Goal: Task Accomplishment & Management: Manage account settings

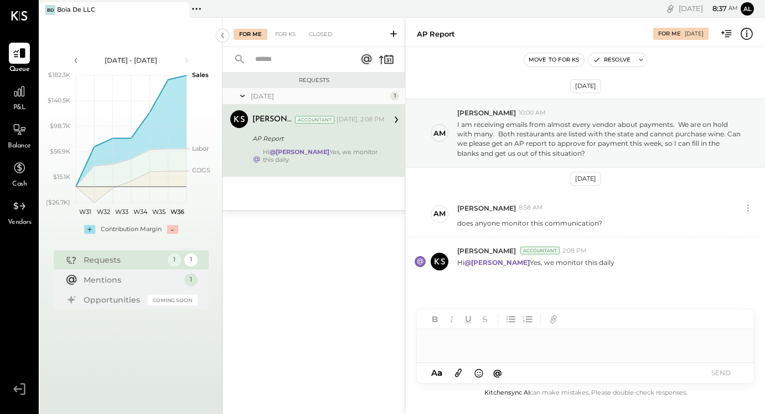
click at [79, 8] on div "Boia De LLC" at bounding box center [76, 10] width 38 height 9
click at [287, 34] on div "For KS" at bounding box center [286, 34] width 32 height 11
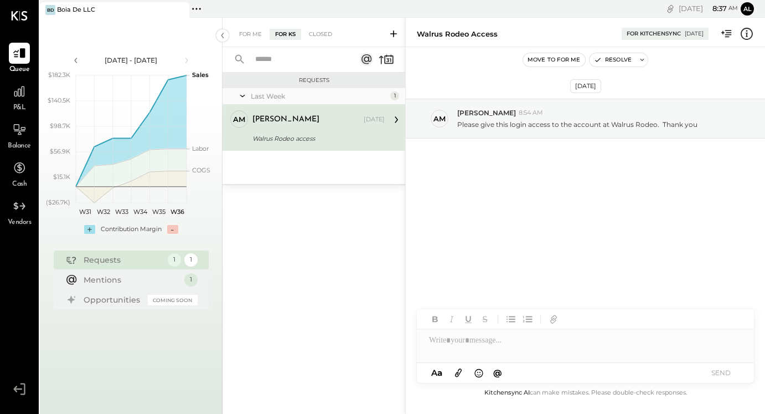
click at [249, 40] on div "For Me For KS Closed" at bounding box center [314, 32] width 183 height 29
click at [248, 38] on div "For Me" at bounding box center [251, 34] width 34 height 11
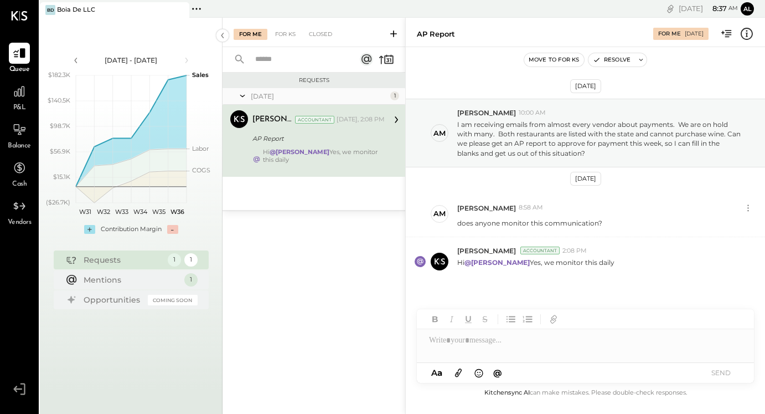
click at [198, 9] on icon at bounding box center [196, 9] width 14 height 14
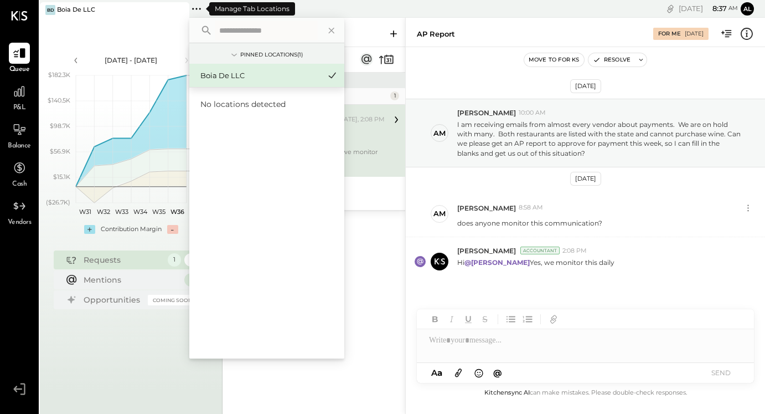
click at [198, 9] on icon at bounding box center [196, 9] width 14 height 14
click at [484, 347] on div at bounding box center [585, 340] width 337 height 22
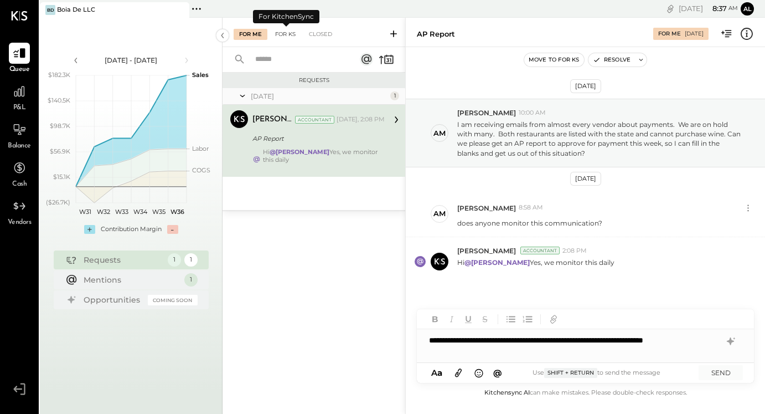
click at [282, 34] on div "For KS" at bounding box center [286, 34] width 32 height 11
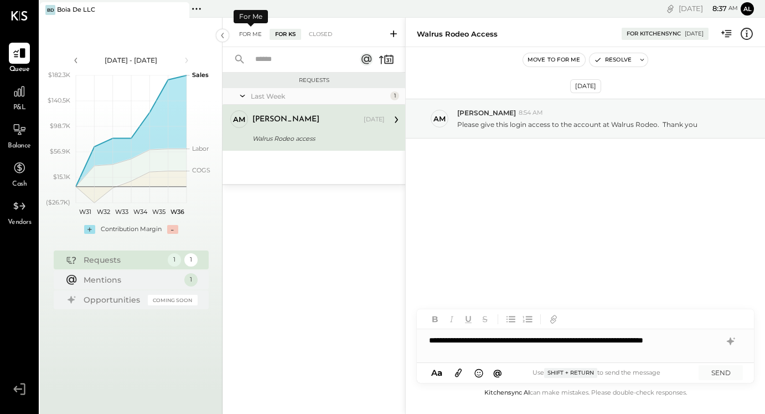
click at [244, 33] on div "For Me" at bounding box center [251, 34] width 34 height 11
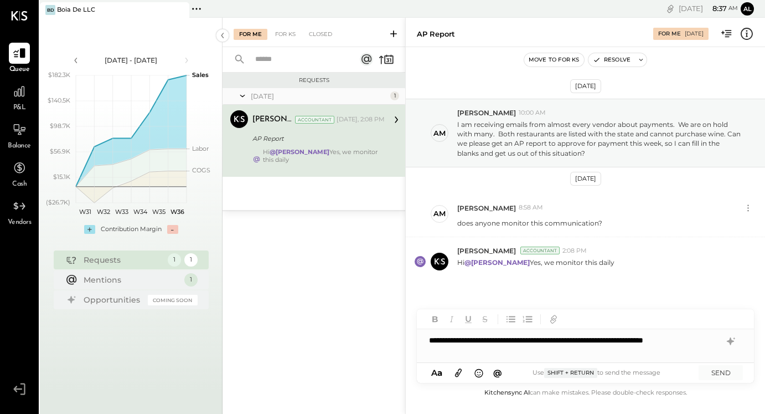
click at [472, 352] on div "**********" at bounding box center [585, 345] width 337 height 33
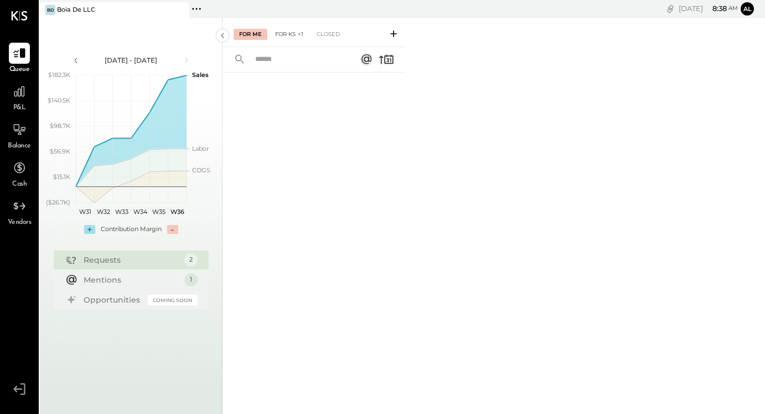
click at [290, 31] on div "For KS +1" at bounding box center [289, 34] width 39 height 11
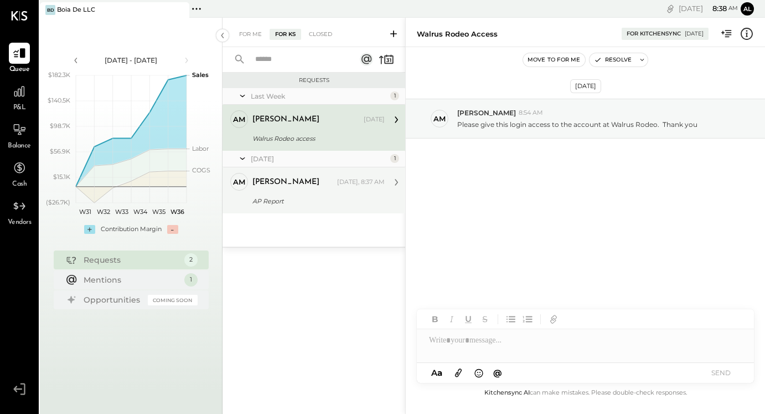
click at [314, 190] on div "[PERSON_NAME] [DATE], 8:37 AM" at bounding box center [318, 182] width 132 height 19
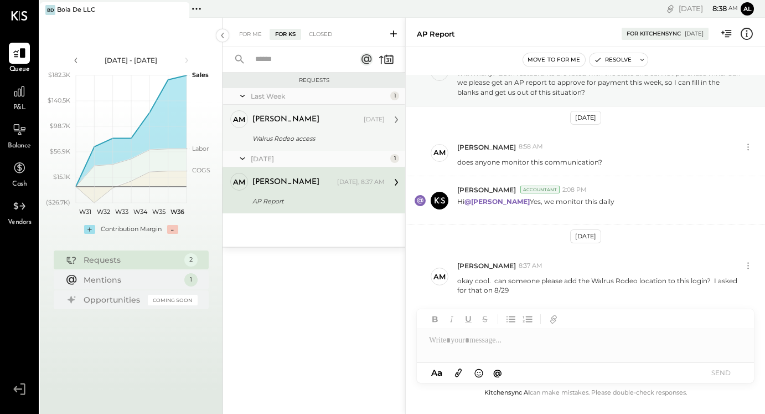
click at [292, 130] on div "[PERSON_NAME] [DATE] Walrus Rodeo access Please give this login access to the a…" at bounding box center [318, 127] width 132 height 35
